Goal: Task Accomplishment & Management: Manage account settings

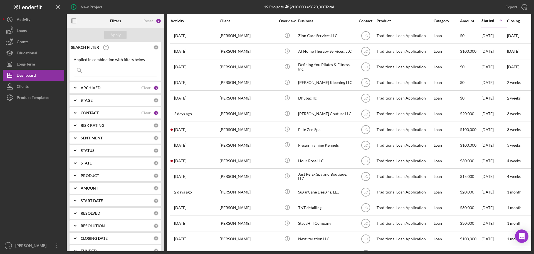
click at [108, 113] on div "CONTACT" at bounding box center [111, 112] width 61 height 4
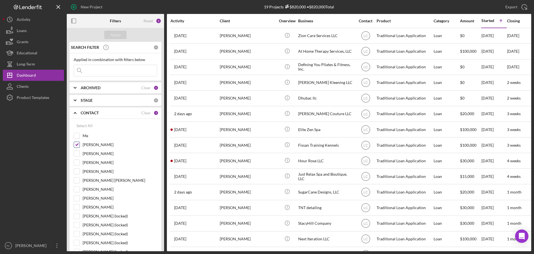
click at [80, 143] on div "[PERSON_NAME]" at bounding box center [115, 145] width 83 height 9
click at [76, 136] on input "Me" at bounding box center [77, 136] width 6 height 6
checkbox input "true"
click at [79, 144] on input "[PERSON_NAME]" at bounding box center [77, 145] width 6 height 6
checkbox input "false"
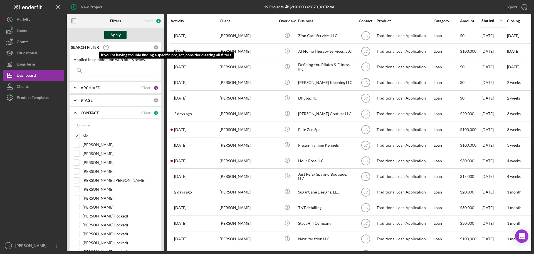
click at [113, 38] on div "Apply" at bounding box center [115, 35] width 10 height 8
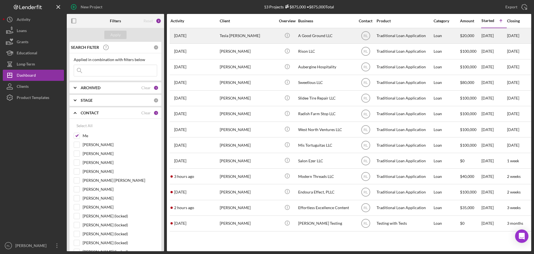
click at [259, 36] on div "Tesla [PERSON_NAME]" at bounding box center [248, 35] width 56 height 15
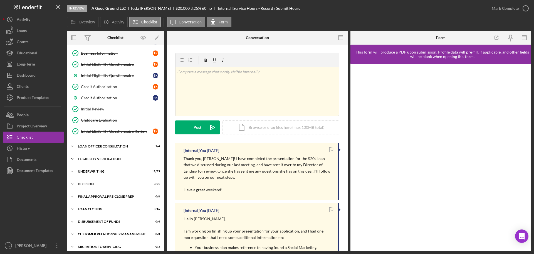
scroll to position [94, 0]
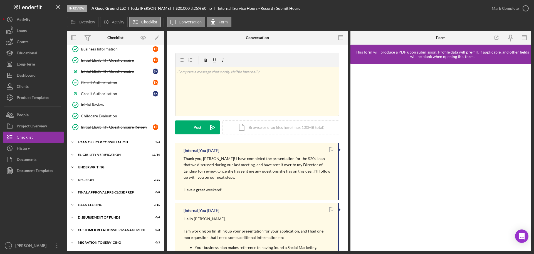
click at [97, 167] on div "Underwriting" at bounding box center [117, 166] width 79 height 3
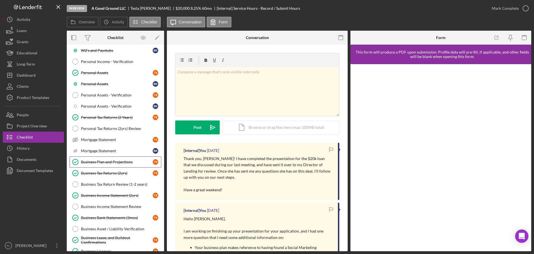
scroll to position [289, 0]
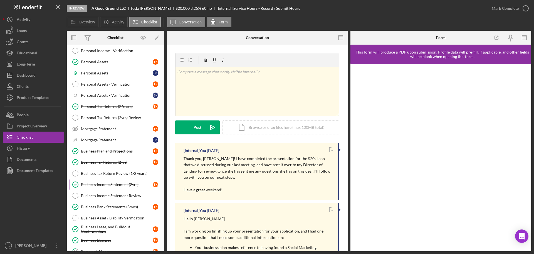
click at [109, 182] on div "Business Income Statement (2yrs)" at bounding box center [117, 184] width 72 height 4
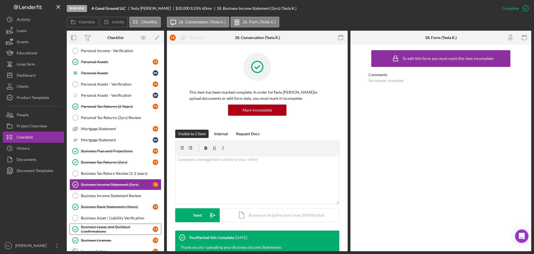
click at [105, 227] on div "Business Lease, and Buildout Confirmations" at bounding box center [117, 228] width 72 height 9
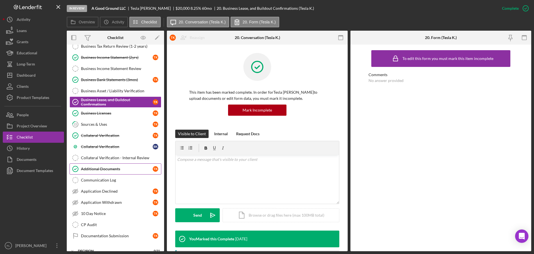
scroll to position [428, 0]
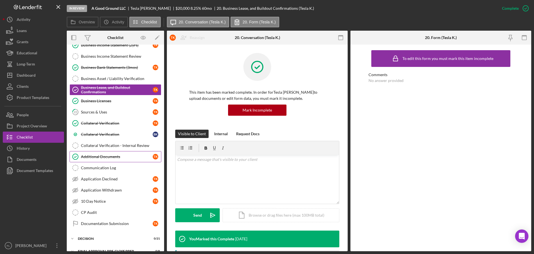
click at [121, 158] on div "Additional Documents" at bounding box center [117, 156] width 72 height 4
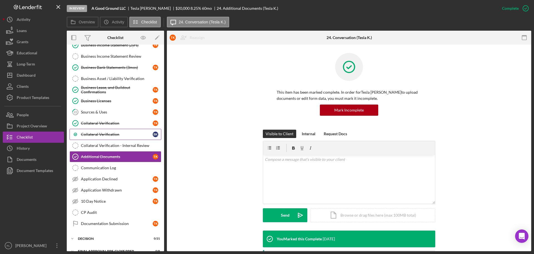
click at [116, 135] on div "Collateral Verification" at bounding box center [117, 134] width 72 height 4
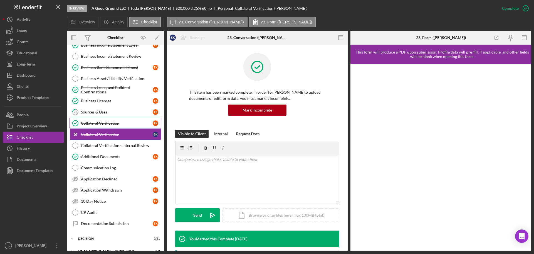
click at [114, 122] on div "Collateral Verification" at bounding box center [117, 123] width 72 height 4
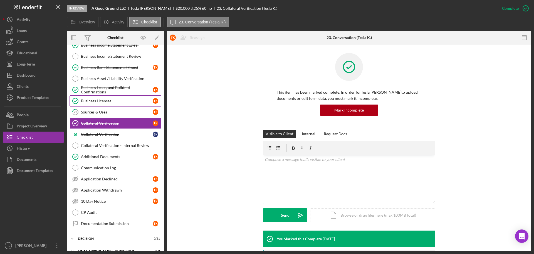
click at [111, 102] on div "Business Licenses" at bounding box center [117, 101] width 72 height 4
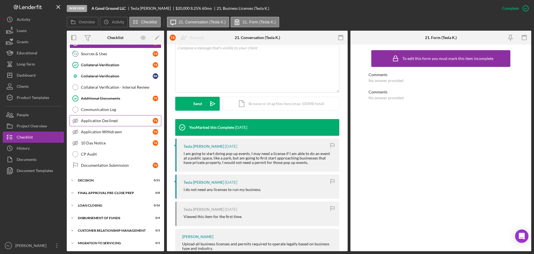
scroll to position [487, 0]
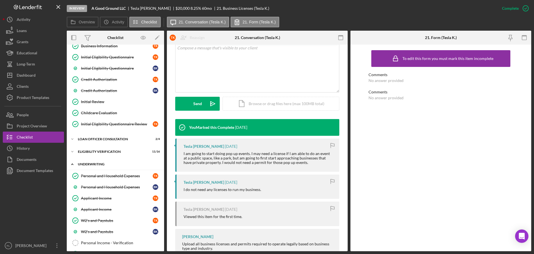
click at [102, 162] on div "Underwriting" at bounding box center [117, 163] width 79 height 3
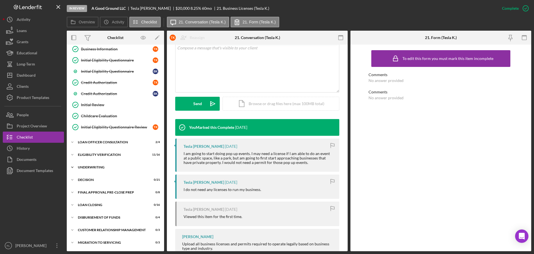
click at [100, 167] on div "Underwriting" at bounding box center [117, 166] width 79 height 3
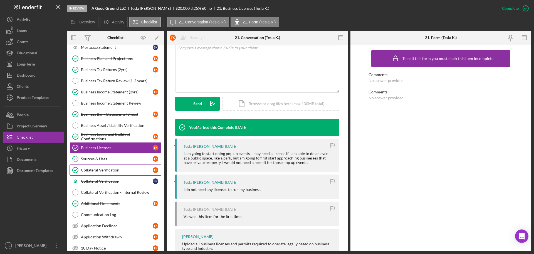
scroll to position [487, 0]
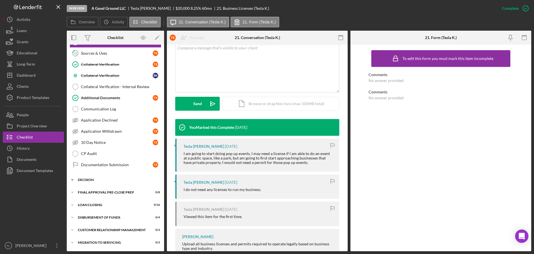
click at [100, 178] on div "Decision" at bounding box center [117, 179] width 79 height 3
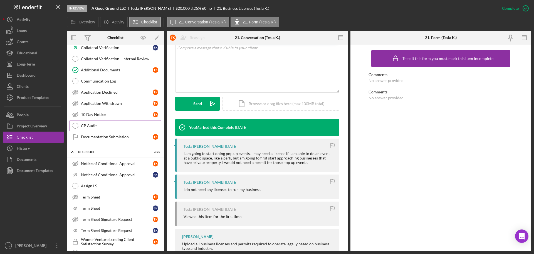
click at [93, 153] on div "Decision" at bounding box center [112, 151] width 68 height 3
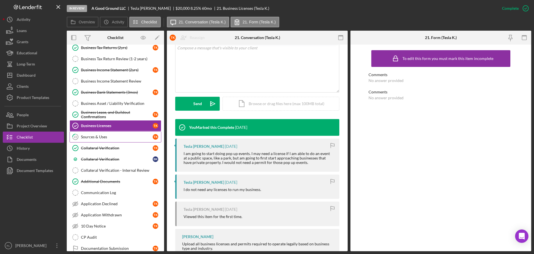
scroll to position [376, 0]
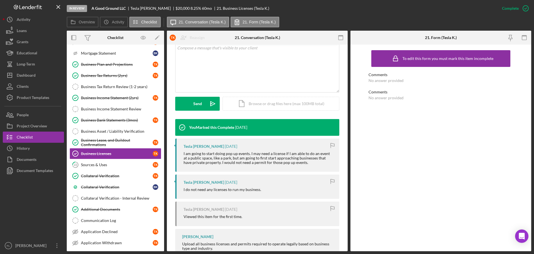
click at [423, 217] on div "To edit this form you must mark this item incomplete Comments No answer provide…" at bounding box center [441, 147] width 145 height 201
click at [394, 224] on div "To edit this form you must mark this item incomplete Comments No answer provide…" at bounding box center [441, 147] width 145 height 201
click at [124, 176] on div "Collateral Verification" at bounding box center [117, 175] width 72 height 4
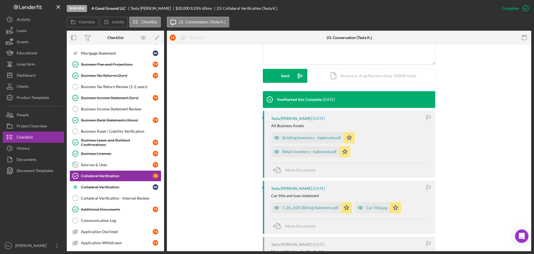
scroll to position [195, 0]
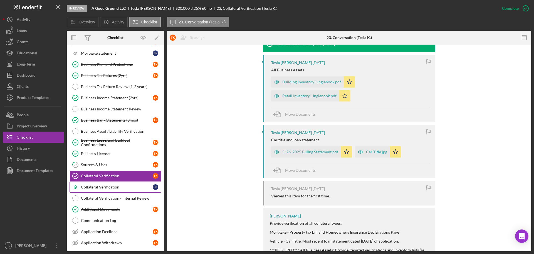
click at [114, 186] on div "Collateral Verification" at bounding box center [117, 187] width 72 height 4
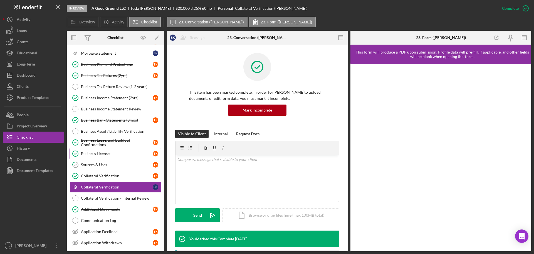
click at [109, 154] on div "Business Licenses" at bounding box center [117, 153] width 72 height 4
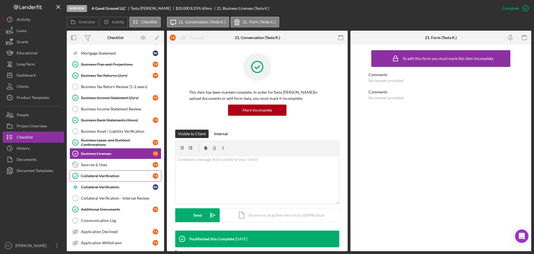
click at [112, 176] on div "Collateral Verification" at bounding box center [117, 175] width 72 height 4
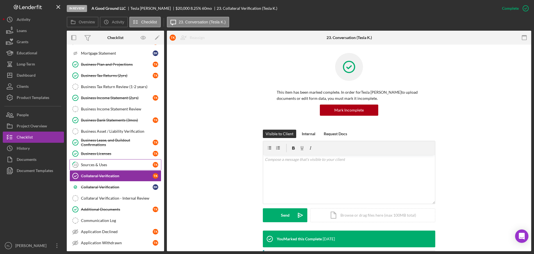
click at [116, 165] on div "Sources & Uses" at bounding box center [117, 164] width 72 height 4
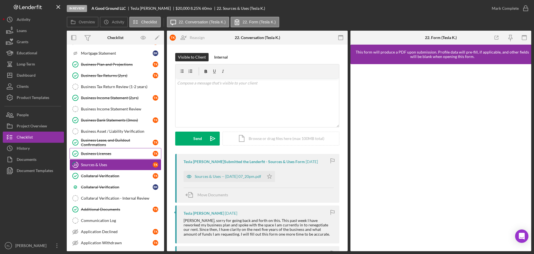
click at [109, 156] on link "Business Licenses Business Licenses T K" at bounding box center [116, 153] width 92 height 11
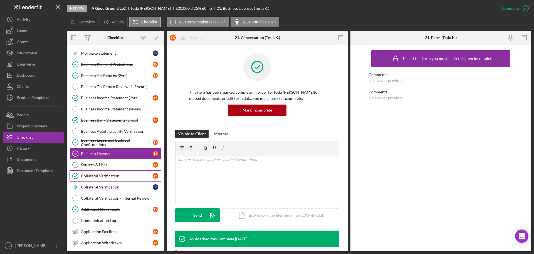
click at [110, 172] on link "Collateral Verification Collateral Verification T K" at bounding box center [116, 175] width 92 height 11
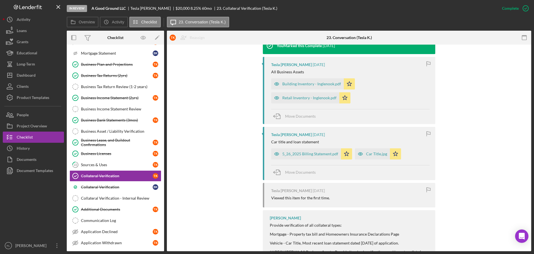
scroll to position [195, 0]
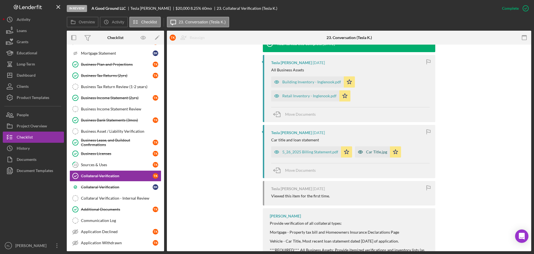
click at [366, 151] on div "Car Title.jpg" at bounding box center [376, 151] width 21 height 4
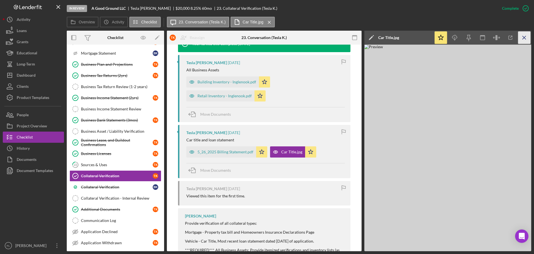
click at [526, 37] on icon "Icon/Menu Close" at bounding box center [524, 37] width 13 height 13
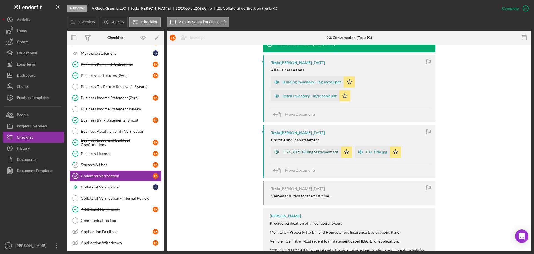
click at [304, 152] on div "5_26_2025 Billing Statement.pdf" at bounding box center [310, 151] width 56 height 4
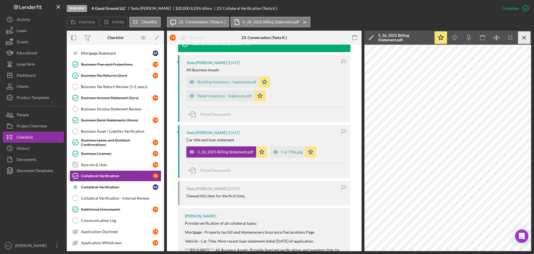
click at [521, 39] on icon "Icon/Menu Close" at bounding box center [524, 37] width 13 height 13
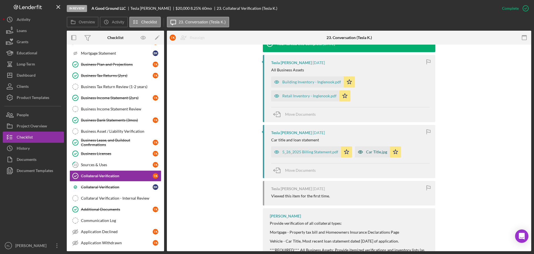
click at [363, 152] on icon "button" at bounding box center [360, 151] width 11 height 11
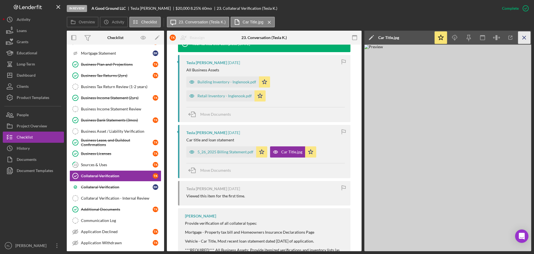
click at [527, 36] on icon "Icon/Menu Close" at bounding box center [524, 37] width 13 height 13
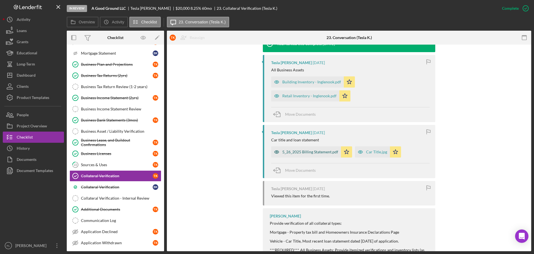
click at [302, 153] on div "5_26_2025 Billing Statement.pdf" at bounding box center [310, 151] width 56 height 4
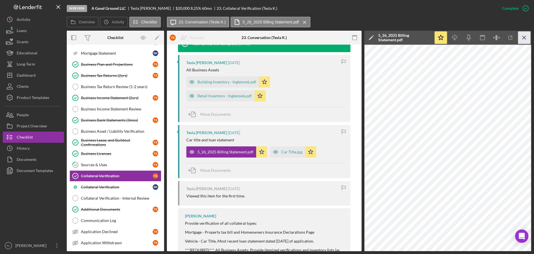
click at [525, 35] on icon "Icon/Menu Close" at bounding box center [524, 37] width 13 height 13
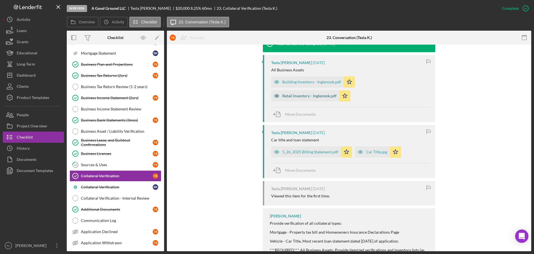
click at [304, 95] on div "Retail Inventory - Inglenook.pdf" at bounding box center [309, 96] width 54 height 4
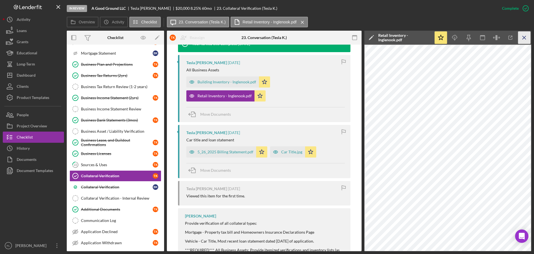
click at [523, 36] on icon "Icon/Menu Close" at bounding box center [524, 37] width 13 height 13
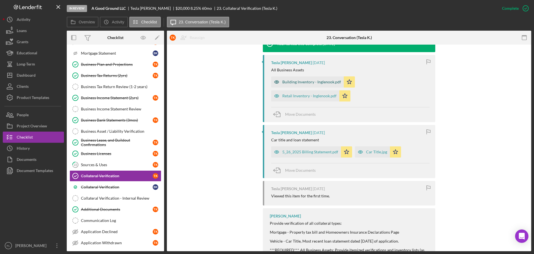
click at [279, 78] on icon "button" at bounding box center [276, 81] width 11 height 11
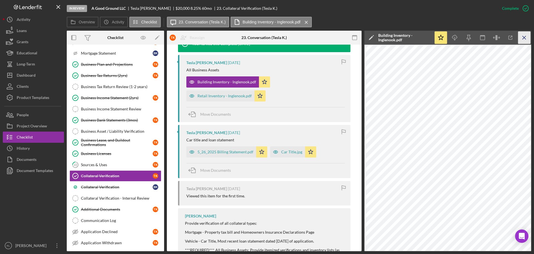
click at [523, 37] on icon "Icon/Menu Close" at bounding box center [524, 37] width 13 height 13
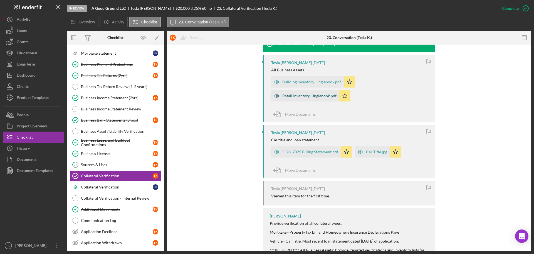
click at [301, 96] on div "Retail Inventory - Inglenook.pdf" at bounding box center [309, 96] width 54 height 4
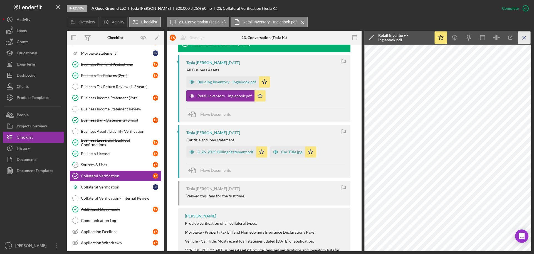
click at [525, 37] on icon "Icon/Menu Close" at bounding box center [524, 37] width 13 height 13
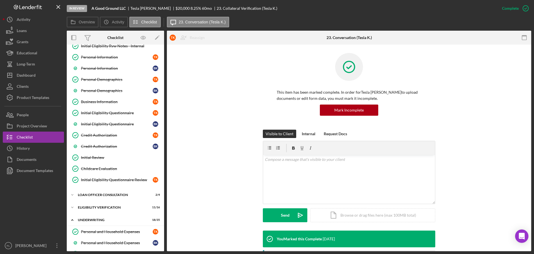
scroll to position [0, 0]
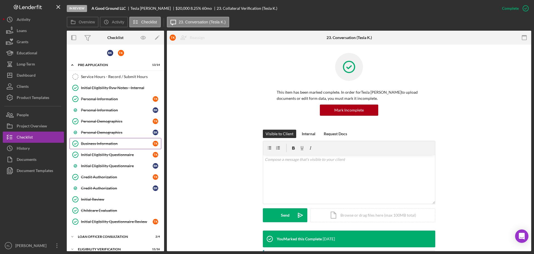
click at [104, 144] on div "Business Information" at bounding box center [117, 143] width 72 height 4
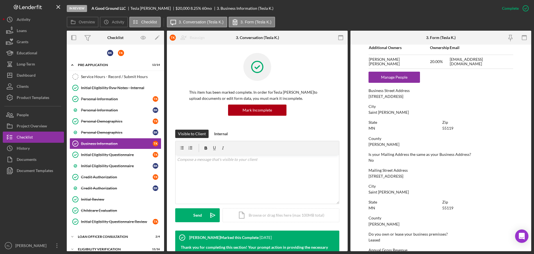
scroll to position [250, 0]
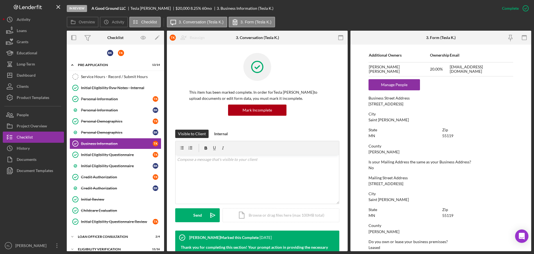
click at [467, 169] on div "Is your Mailing Address the same as your Business Address? No" at bounding box center [441, 164] width 145 height 10
drag, startPoint x: 397, startPoint y: 181, endPoint x: 392, endPoint y: 182, distance: 4.7
click at [397, 181] on div "[GEOGRAPHIC_DATA] Address [STREET_ADDRESS]" at bounding box center [441, 180] width 145 height 10
click at [389, 183] on div "[STREET_ADDRESS]" at bounding box center [386, 183] width 35 height 4
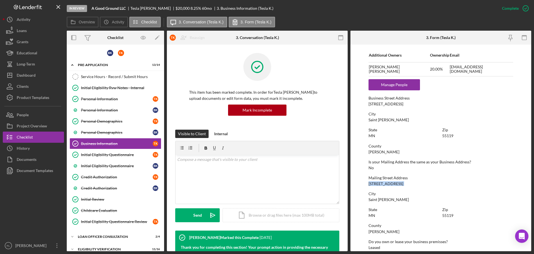
click at [389, 183] on div "[STREET_ADDRESS]" at bounding box center [386, 183] width 35 height 4
copy div "[STREET_ADDRESS]"
click at [470, 193] on div "City" at bounding box center [441, 193] width 145 height 4
click at [389, 184] on div "[STREET_ADDRESS]" at bounding box center [386, 183] width 35 height 4
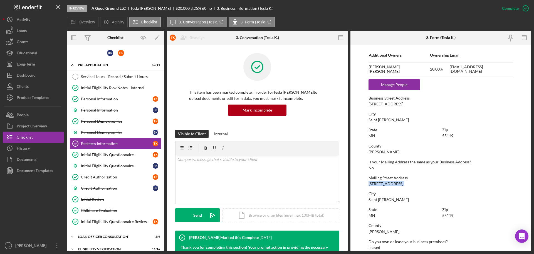
click at [389, 184] on div "[STREET_ADDRESS]" at bounding box center [386, 183] width 35 height 4
copy div "[STREET_ADDRESS]"
click at [414, 184] on div "[GEOGRAPHIC_DATA] Address [STREET_ADDRESS]" at bounding box center [441, 180] width 145 height 10
click at [384, 103] on div "[STREET_ADDRESS]" at bounding box center [386, 104] width 35 height 4
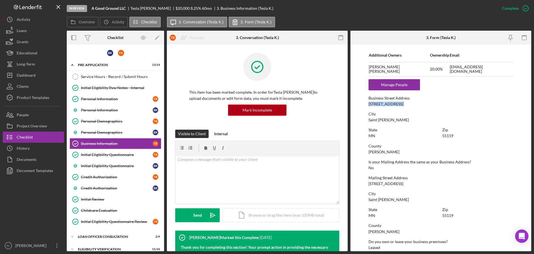
click at [384, 103] on div "[STREET_ADDRESS]" at bounding box center [386, 104] width 35 height 4
copy div "[STREET_ADDRESS]"
click at [391, 185] on div "[STREET_ADDRESS]" at bounding box center [386, 183] width 35 height 4
click at [391, 184] on div "[STREET_ADDRESS]" at bounding box center [386, 183] width 35 height 4
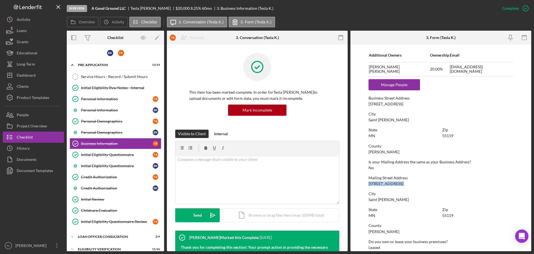
click at [391, 184] on div "[STREET_ADDRESS]" at bounding box center [386, 183] width 35 height 4
copy div "[STREET_ADDRESS]"
click at [419, 184] on div "[GEOGRAPHIC_DATA] Address [STREET_ADDRESS]" at bounding box center [441, 180] width 145 height 10
click at [115, 100] on div "Personal Information" at bounding box center [117, 99] width 72 height 4
